Goal: Obtain resource: Obtain resource

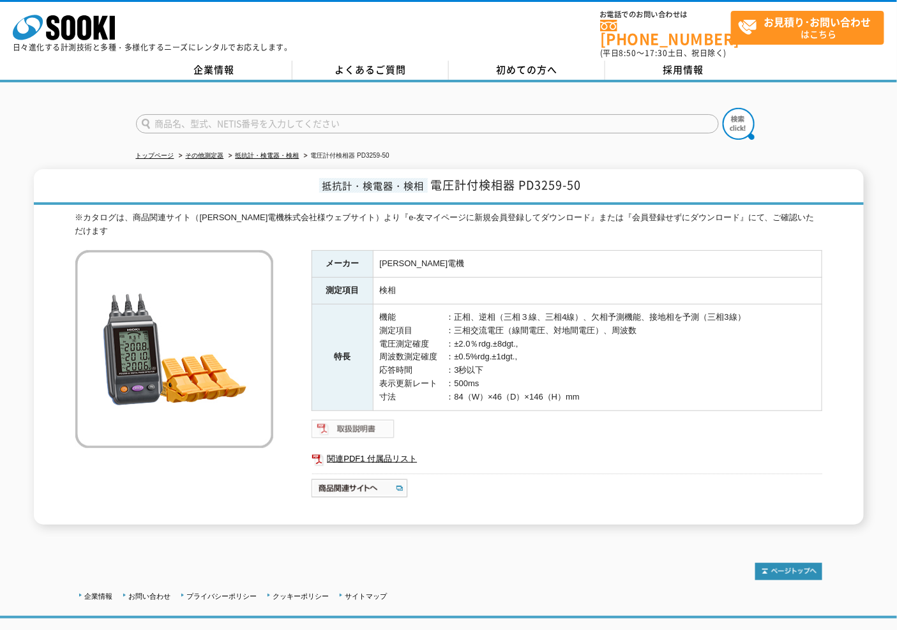
click at [371, 419] on img at bounding box center [353, 429] width 84 height 20
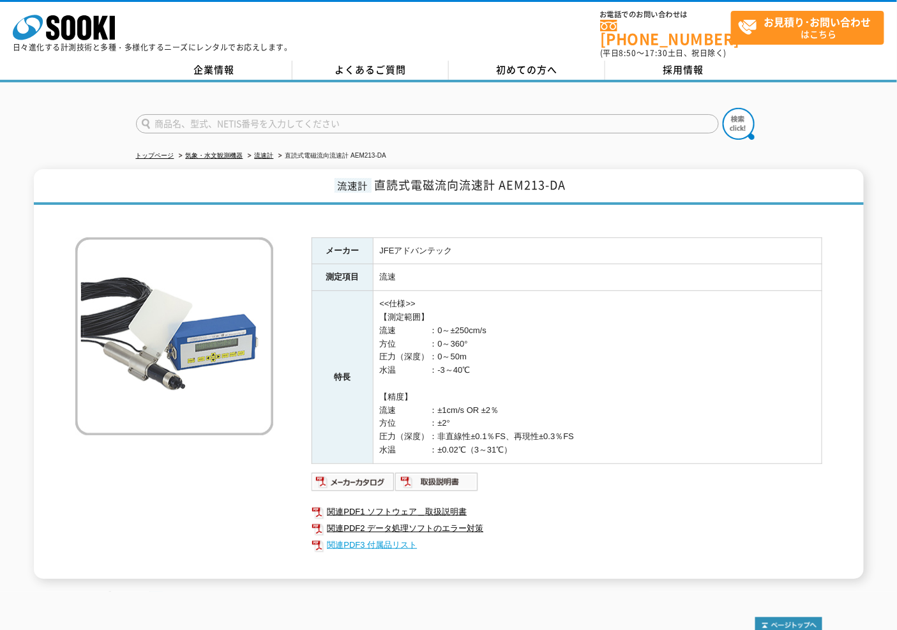
click at [384, 537] on link "関連PDF3 付属品リスト" at bounding box center [566, 545] width 511 height 17
